Goal: Find specific page/section: Find specific page/section

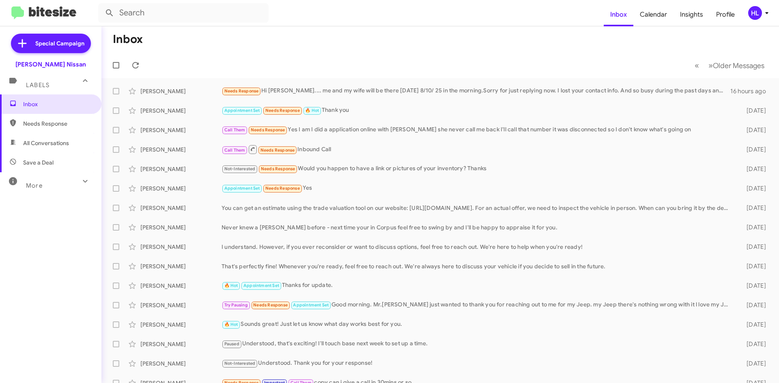
click at [71, 152] on span "All Conversations" at bounding box center [50, 142] width 101 height 19
type input "in:all-conversations"
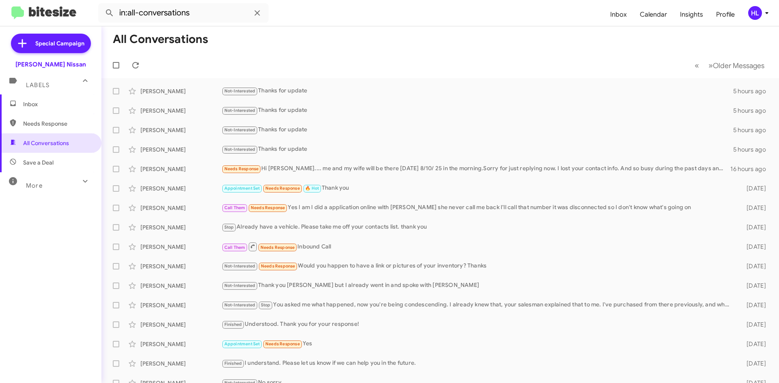
click at [50, 16] on img at bounding box center [43, 12] width 65 height 13
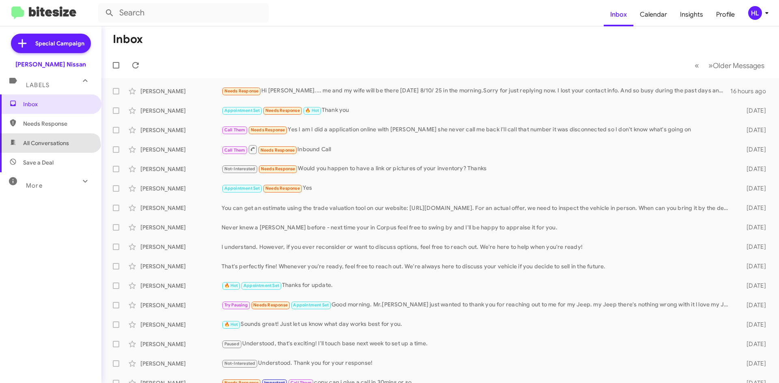
click at [49, 152] on span "All Conversations" at bounding box center [50, 142] width 101 height 19
type input "in:all-conversations"
